Goal: Information Seeking & Learning: Learn about a topic

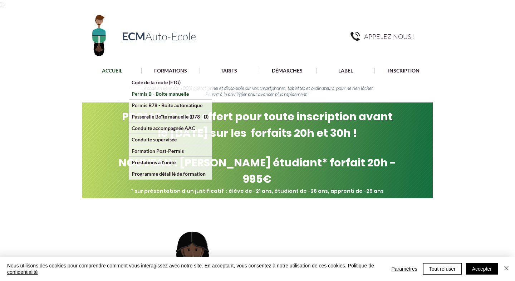
click at [176, 91] on p "Permis B - Boîte manuelle" at bounding box center [160, 93] width 62 height 11
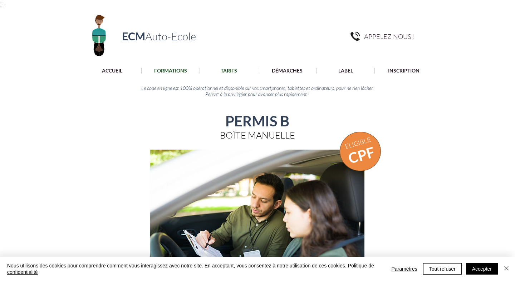
click at [234, 69] on p "TARIFS" at bounding box center [229, 71] width 24 height 6
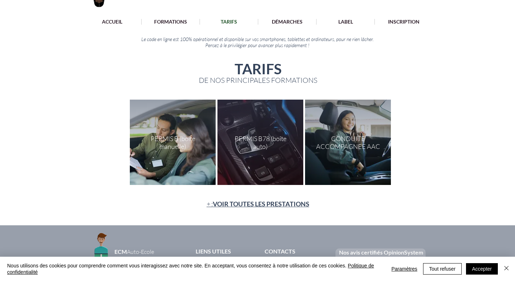
scroll to position [51, 0]
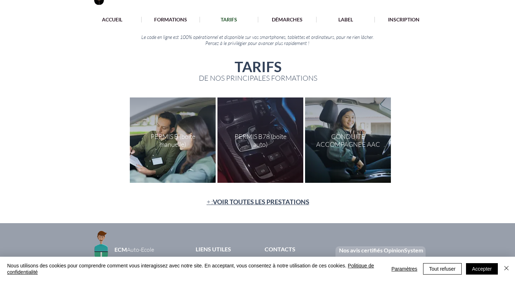
click at [211, 132] on div at bounding box center [173, 140] width 86 height 85
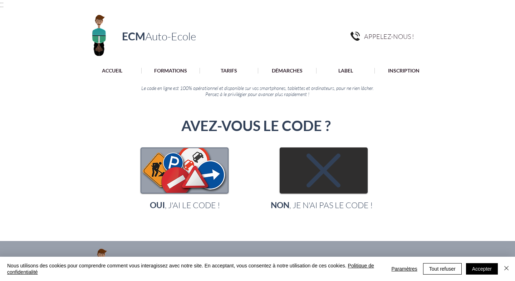
click at [296, 169] on img "main content" at bounding box center [323, 170] width 87 height 45
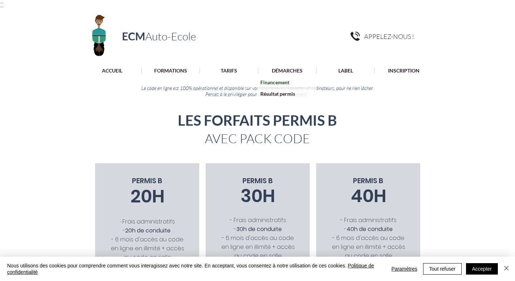
click at [288, 83] on p "Financement" at bounding box center [275, 82] width 34 height 11
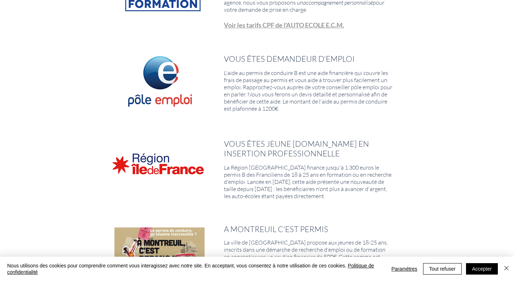
scroll to position [194, 0]
